Goal: Task Accomplishment & Management: Use online tool/utility

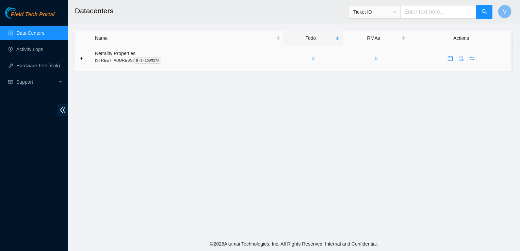
click at [315, 60] on link "3" at bounding box center [313, 58] width 3 height 5
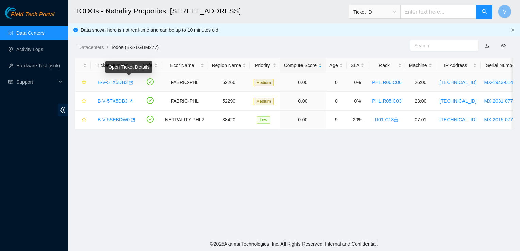
click at [130, 82] on icon "button" at bounding box center [131, 83] width 4 height 4
click at [30, 48] on link "Activity Logs" at bounding box center [29, 49] width 27 height 5
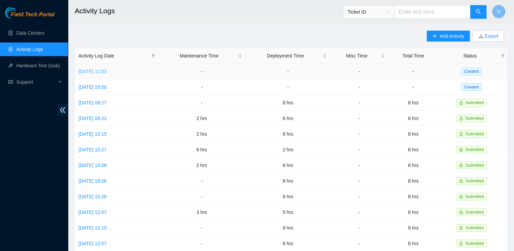
click at [104, 71] on link "Thu, 14 Aug 2025 11:53" at bounding box center [93, 71] width 28 height 5
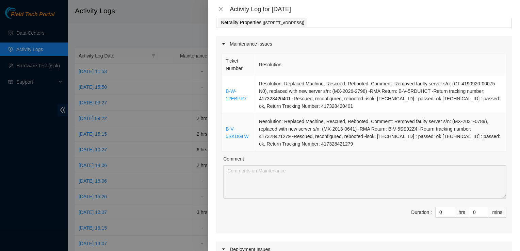
scroll to position [27, 0]
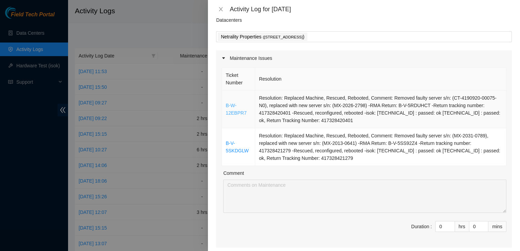
click at [232, 112] on link "B-W-12EBPR7" at bounding box center [235, 109] width 21 height 13
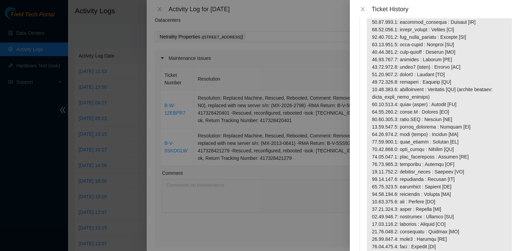
scroll to position [60, 0]
click at [365, 10] on button "Close" at bounding box center [363, 9] width 10 height 6
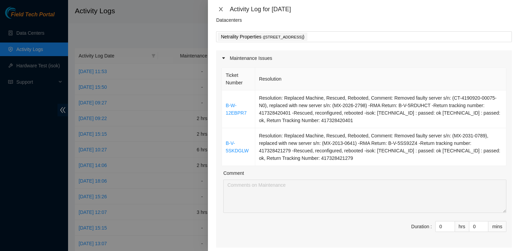
click at [220, 10] on icon "close" at bounding box center [221, 9] width 4 height 4
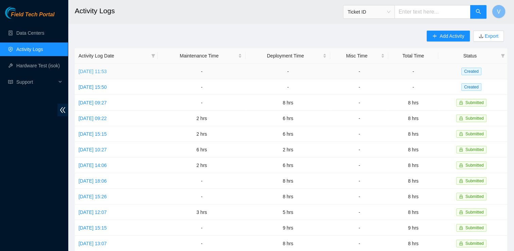
click at [95, 73] on link "Thu, 14 Aug 2025 11:53" at bounding box center [93, 71] width 28 height 5
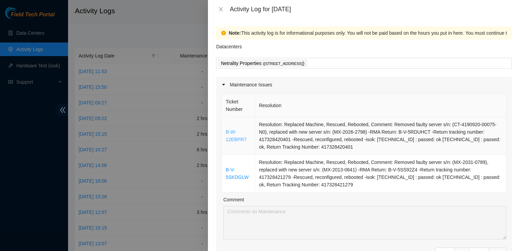
click at [237, 137] on link "B-W-12EBPR7" at bounding box center [235, 135] width 21 height 13
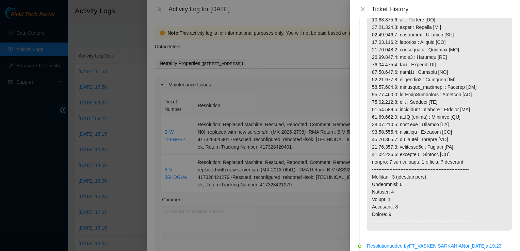
scroll to position [0, 0]
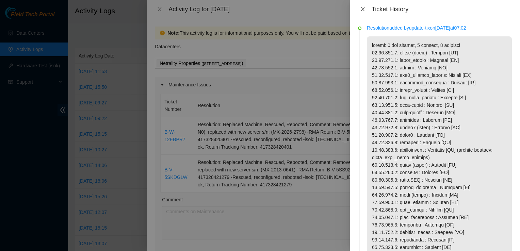
click at [362, 11] on icon "close" at bounding box center [362, 8] width 5 height 5
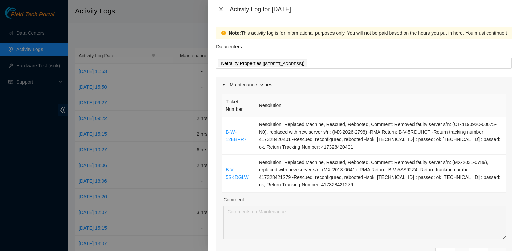
click at [218, 8] on icon "close" at bounding box center [220, 8] width 5 height 5
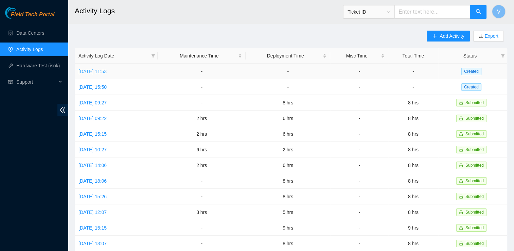
click at [107, 73] on link "Thu, 14 Aug 2025 11:53" at bounding box center [93, 71] width 28 height 5
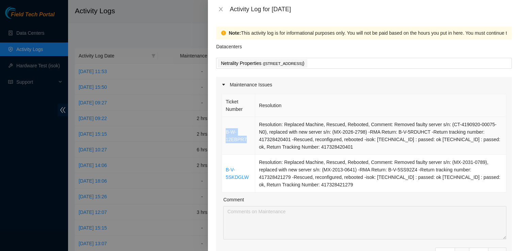
drag, startPoint x: 246, startPoint y: 139, endPoint x: 224, endPoint y: 132, distance: 23.1
click at [224, 132] on td "B-W-12EBPR7" at bounding box center [238, 136] width 33 height 38
drag, startPoint x: 248, startPoint y: 175, endPoint x: 224, endPoint y: 172, distance: 23.7
click at [224, 172] on td "B-V-5SKDGLW" at bounding box center [238, 174] width 33 height 38
drag, startPoint x: 399, startPoint y: 176, endPoint x: 375, endPoint y: 179, distance: 24.6
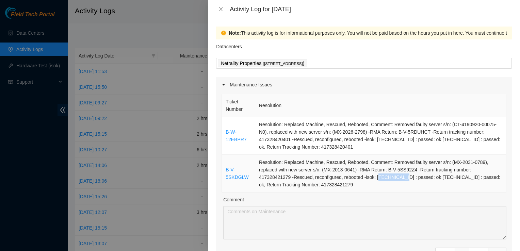
click at [375, 179] on td "Resolution: Replaced Machine, Rescued, Rebooted, Comment: Removed faulty server…" at bounding box center [380, 174] width 251 height 38
drag, startPoint x: 375, startPoint y: 179, endPoint x: 359, endPoint y: 178, distance: 15.7
click at [359, 178] on td "Resolution: Replaced Machine, Rescued, Rebooted, Comment: Removed faulty server…" at bounding box center [380, 174] width 251 height 38
click at [112, 21] on div at bounding box center [260, 125] width 520 height 251
click at [221, 9] on icon "close" at bounding box center [221, 9] width 4 height 4
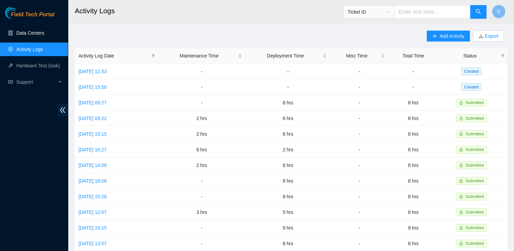
click at [37, 36] on link "Data Centers" at bounding box center [30, 32] width 28 height 5
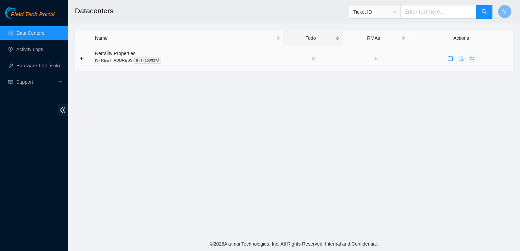
click at [315, 59] on link "3" at bounding box center [313, 58] width 3 height 5
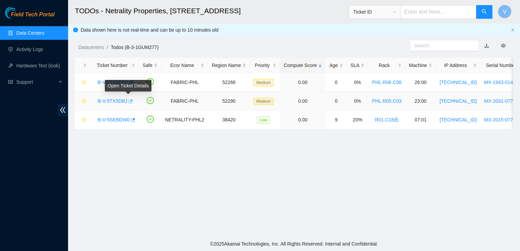
click at [129, 103] on icon "button" at bounding box center [131, 101] width 4 height 4
click at [251, 192] on main "TODOs - Netrality Properties, 401 N. Broad (Philadelphia) Ticket ID V Data show…" at bounding box center [294, 118] width 452 height 237
click at [243, 174] on main "TODOs - Netrality Properties, 401 N. Broad (Philadelphia) Ticket ID V Data show…" at bounding box center [294, 118] width 452 height 237
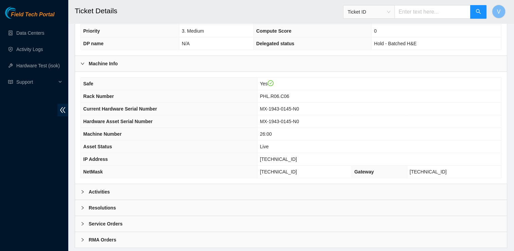
scroll to position [208, 0]
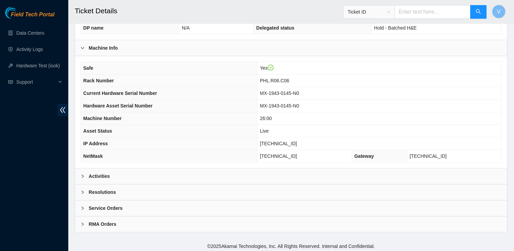
click at [92, 191] on b "Resolutions" at bounding box center [102, 191] width 27 height 7
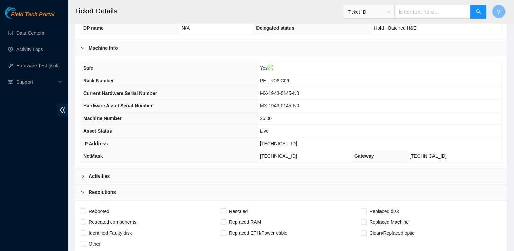
click at [92, 191] on b "Resolutions" at bounding box center [102, 191] width 27 height 7
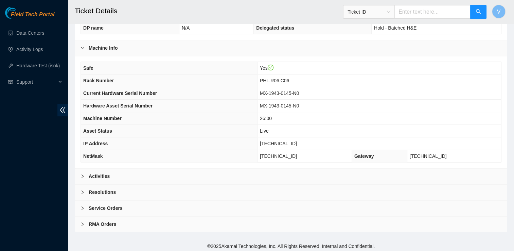
click at [95, 172] on b "Activities" at bounding box center [99, 175] width 21 height 7
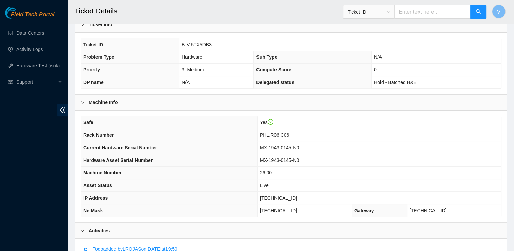
scroll to position [155, 0]
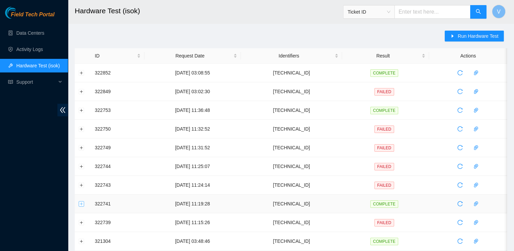
click at [81, 203] on button "Expand row" at bounding box center [81, 203] width 5 height 5
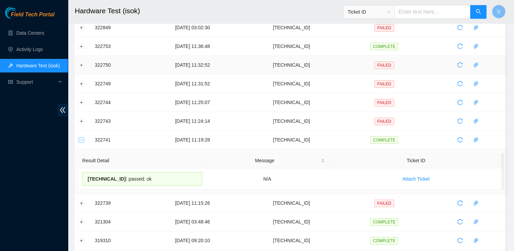
scroll to position [64, 0]
click at [80, 203] on button "Expand row" at bounding box center [81, 203] width 5 height 5
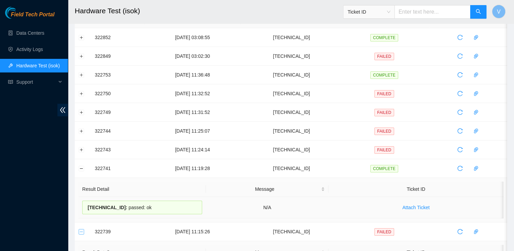
scroll to position [35, 0]
click at [83, 134] on td at bounding box center [83, 131] width 16 height 19
click at [80, 132] on button "Expand row" at bounding box center [81, 131] width 5 height 5
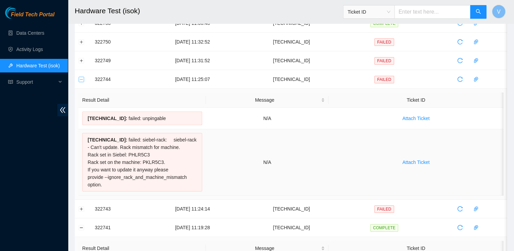
scroll to position [88, 0]
drag, startPoint x: 146, startPoint y: 160, endPoint x: 141, endPoint y: 160, distance: 4.4
click at [141, 160] on div "23.59.171.44 : failed: siebel-rack: siebel-rack - Can't update. Rack mismatch f…" at bounding box center [142, 161] width 120 height 58
drag, startPoint x: 141, startPoint y: 160, endPoint x: 198, endPoint y: 152, distance: 57.0
click at [198, 152] on div "23.59.171.44 : failed: siebel-rack: siebel-rack - Can't update. Rack mismatch f…" at bounding box center [142, 161] width 120 height 58
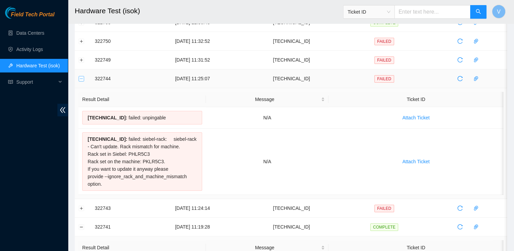
click at [82, 76] on button "Collapse row" at bounding box center [81, 78] width 5 height 5
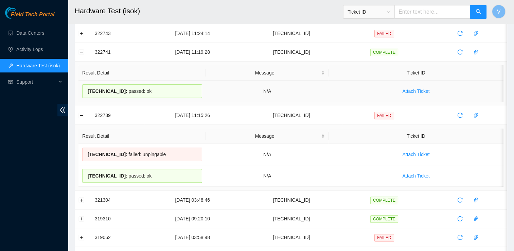
scroll to position [159, 0]
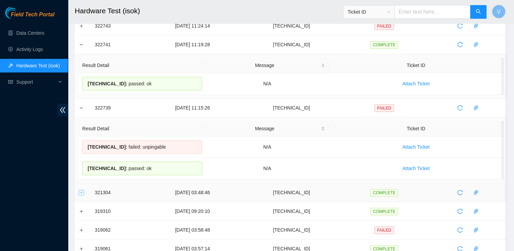
click at [81, 190] on button "Expand row" at bounding box center [81, 192] width 5 height 5
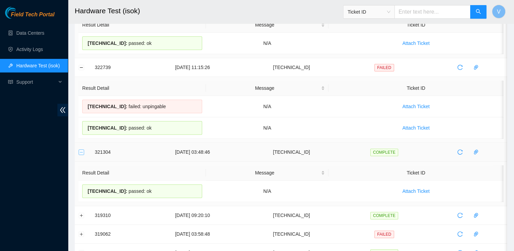
scroll to position [199, 0]
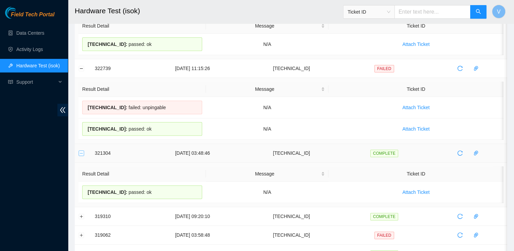
click at [83, 152] on button "Collapse row" at bounding box center [81, 152] width 5 height 5
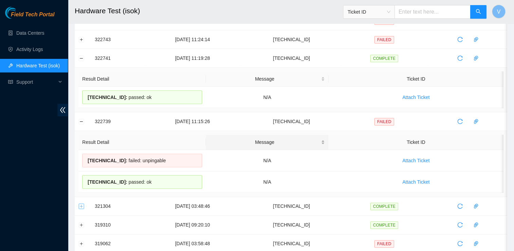
scroll to position [136, 0]
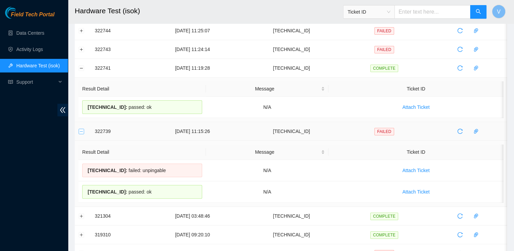
click at [82, 130] on button "Collapse row" at bounding box center [81, 131] width 5 height 5
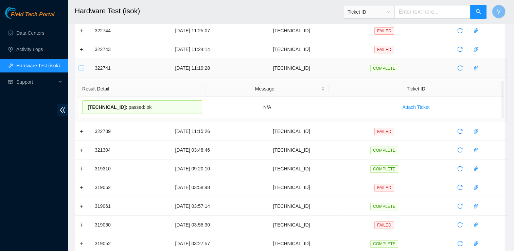
click at [82, 67] on button "Collapse row" at bounding box center [81, 67] width 5 height 5
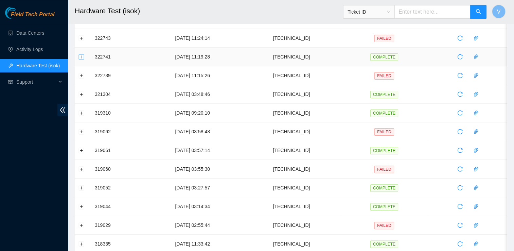
scroll to position [0, 0]
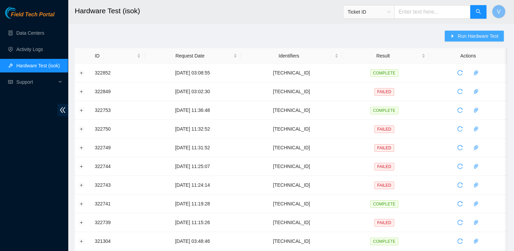
click at [454, 32] on button "Run Hardware Test" at bounding box center [474, 36] width 59 height 11
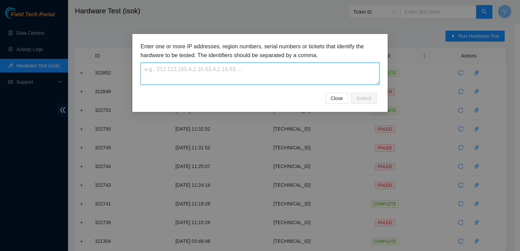
click at [326, 70] on textarea at bounding box center [259, 74] width 239 height 22
paste textarea "[TECHNICAL_ID]"
type textarea "[TECHNICAL_ID]"
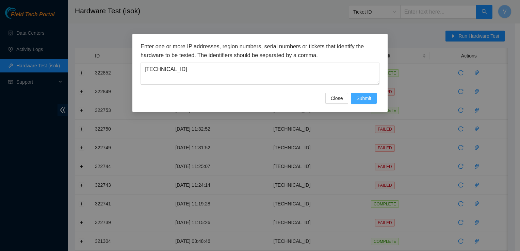
click at [363, 95] on span "Submit" at bounding box center [363, 98] width 15 height 7
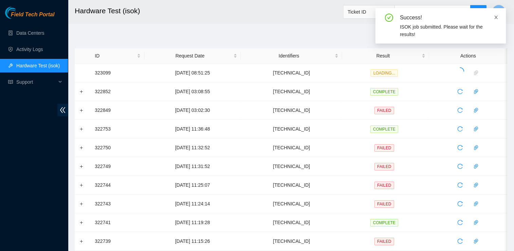
click at [496, 18] on icon "close" at bounding box center [496, 17] width 3 height 3
drag, startPoint x: 116, startPoint y: 1, endPoint x: 304, endPoint y: 31, distance: 190.7
click at [304, 31] on div "Run Hardware Test ID Request Date Identifiers Result Actions 323099 15-08-2025 …" at bounding box center [291, 245] width 433 height 429
click at [81, 73] on button "Expand row" at bounding box center [81, 72] width 5 height 5
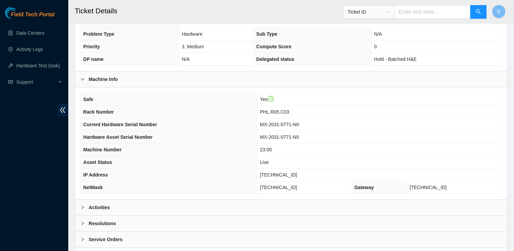
scroll to position [208, 0]
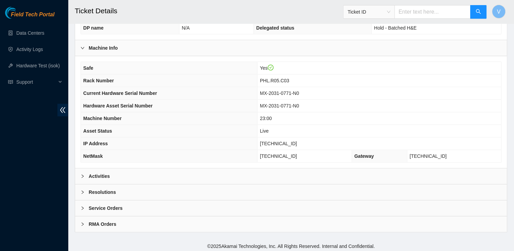
click at [294, 142] on span "[TECHNICAL_ID]" at bounding box center [278, 143] width 37 height 5
copy span "[TECHNICAL_ID]"
click at [127, 172] on div "Activities" at bounding box center [291, 176] width 432 height 16
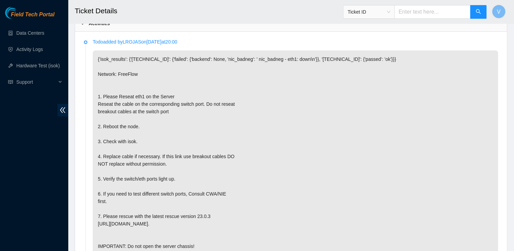
scroll to position [363, 0]
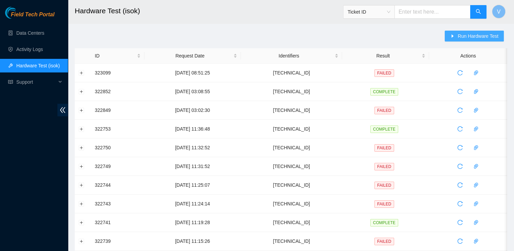
click at [468, 36] on span "Run Hardware Test" at bounding box center [478, 35] width 41 height 7
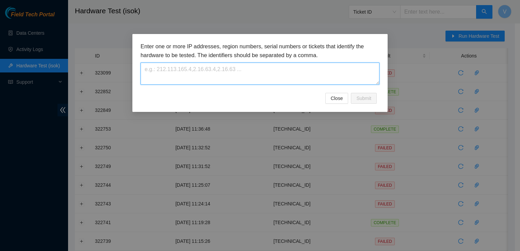
click at [315, 76] on textarea at bounding box center [259, 74] width 239 height 22
paste textarea "[TECHNICAL_ID]"
type textarea "[TECHNICAL_ID]"
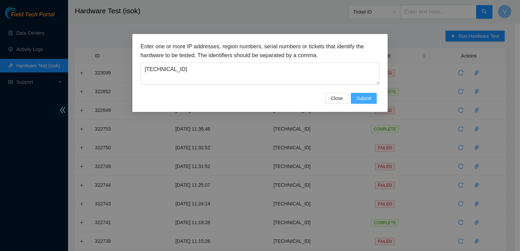
click at [371, 95] on span "Submit" at bounding box center [363, 98] width 15 height 7
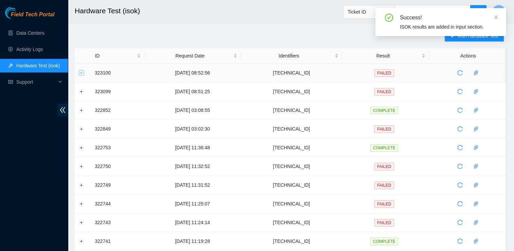
click at [82, 74] on button "Expand row" at bounding box center [81, 72] width 5 height 5
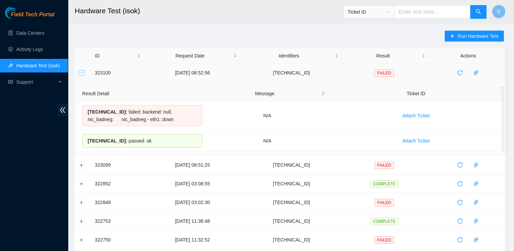
click at [81, 71] on button "Collapse row" at bounding box center [81, 72] width 5 height 5
